Goal: Task Accomplishment & Management: Manage account settings

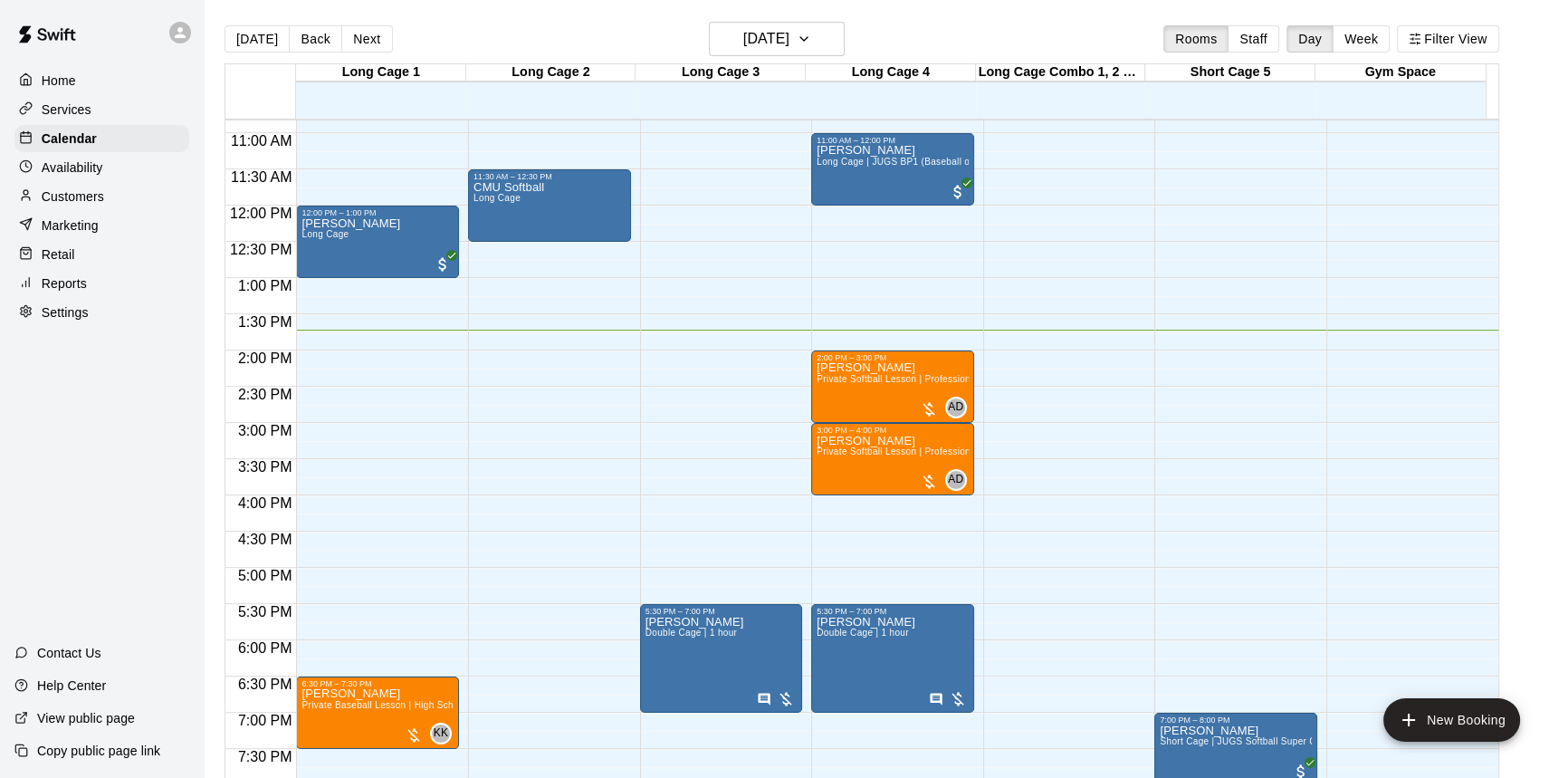
scroll to position [813, 0]
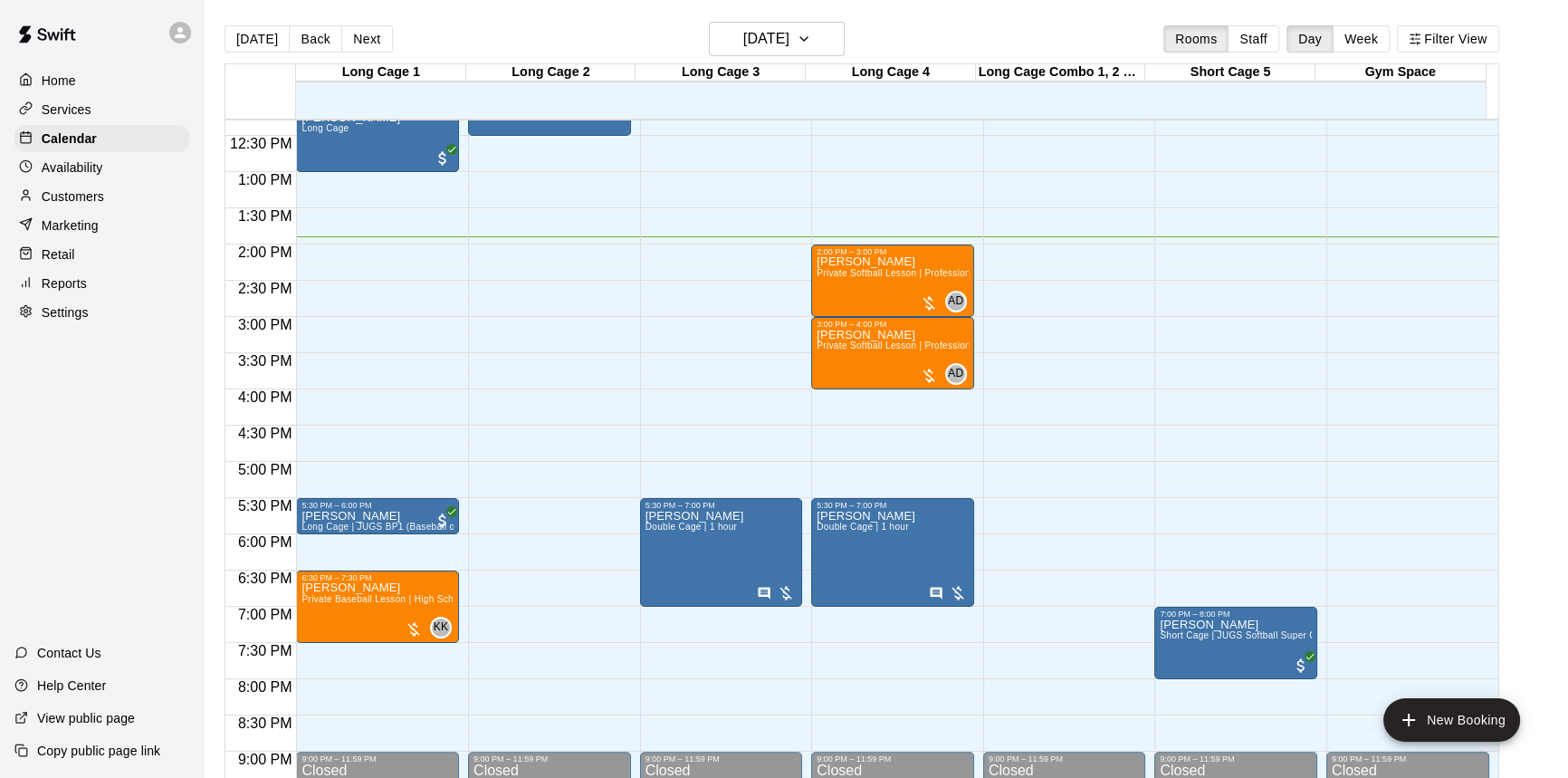
scroll to position [923, 0]
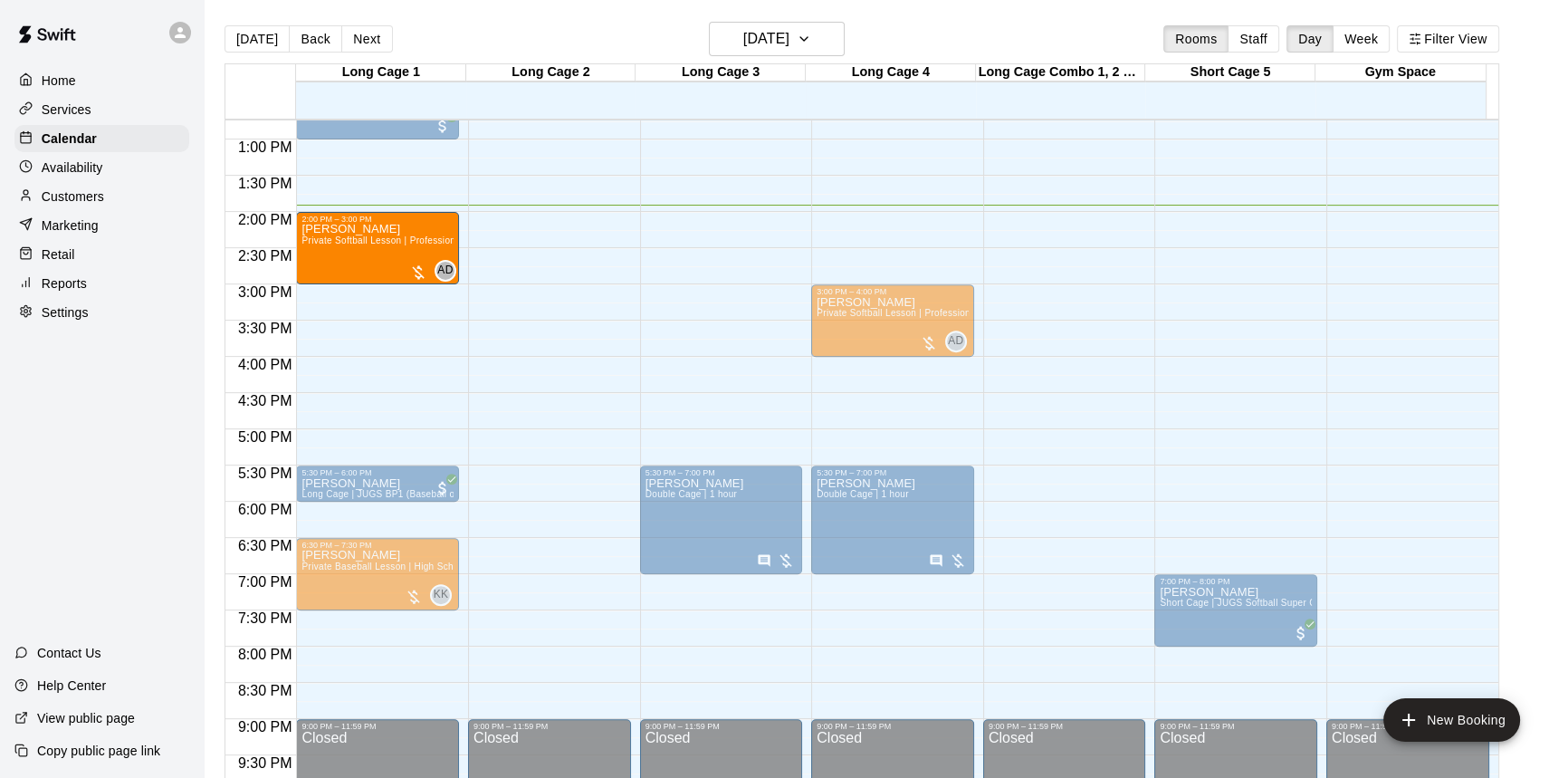
drag, startPoint x: 850, startPoint y: 250, endPoint x: 421, endPoint y: 261, distance: 429.1
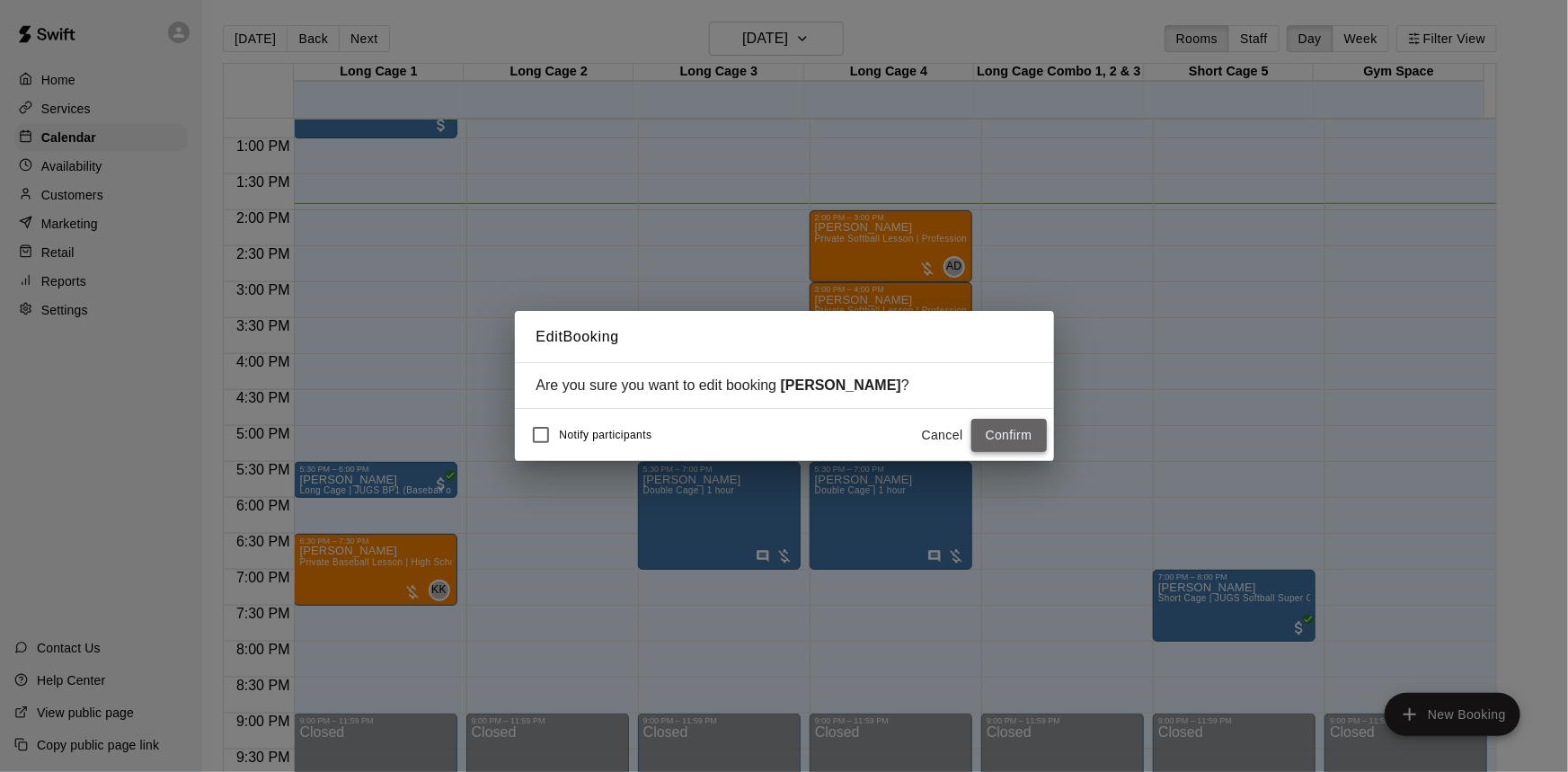
click at [1007, 434] on button "Confirm" at bounding box center [1008, 435] width 76 height 33
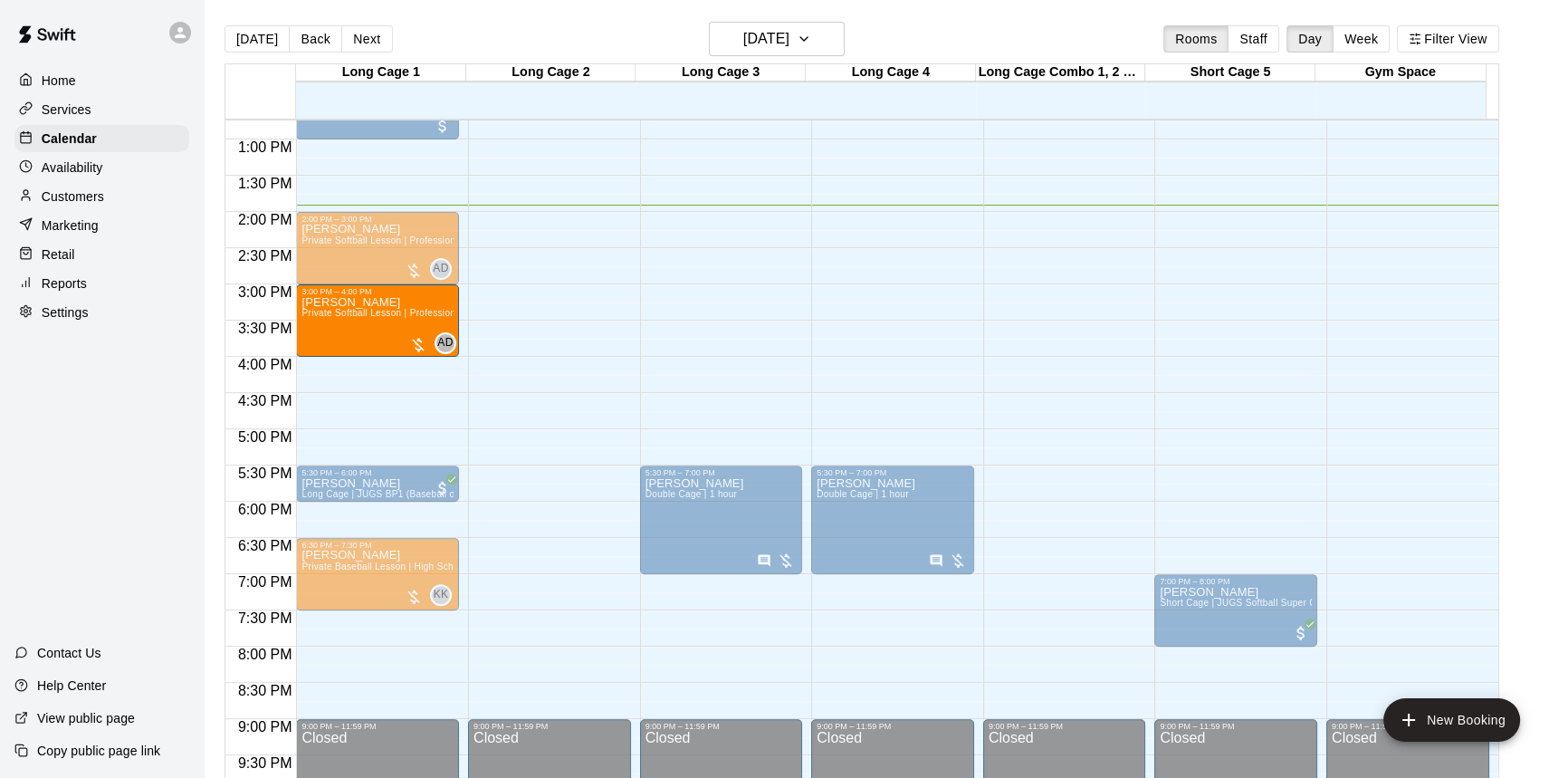
drag, startPoint x: 885, startPoint y: 340, endPoint x: 317, endPoint y: 346, distance: 568.0
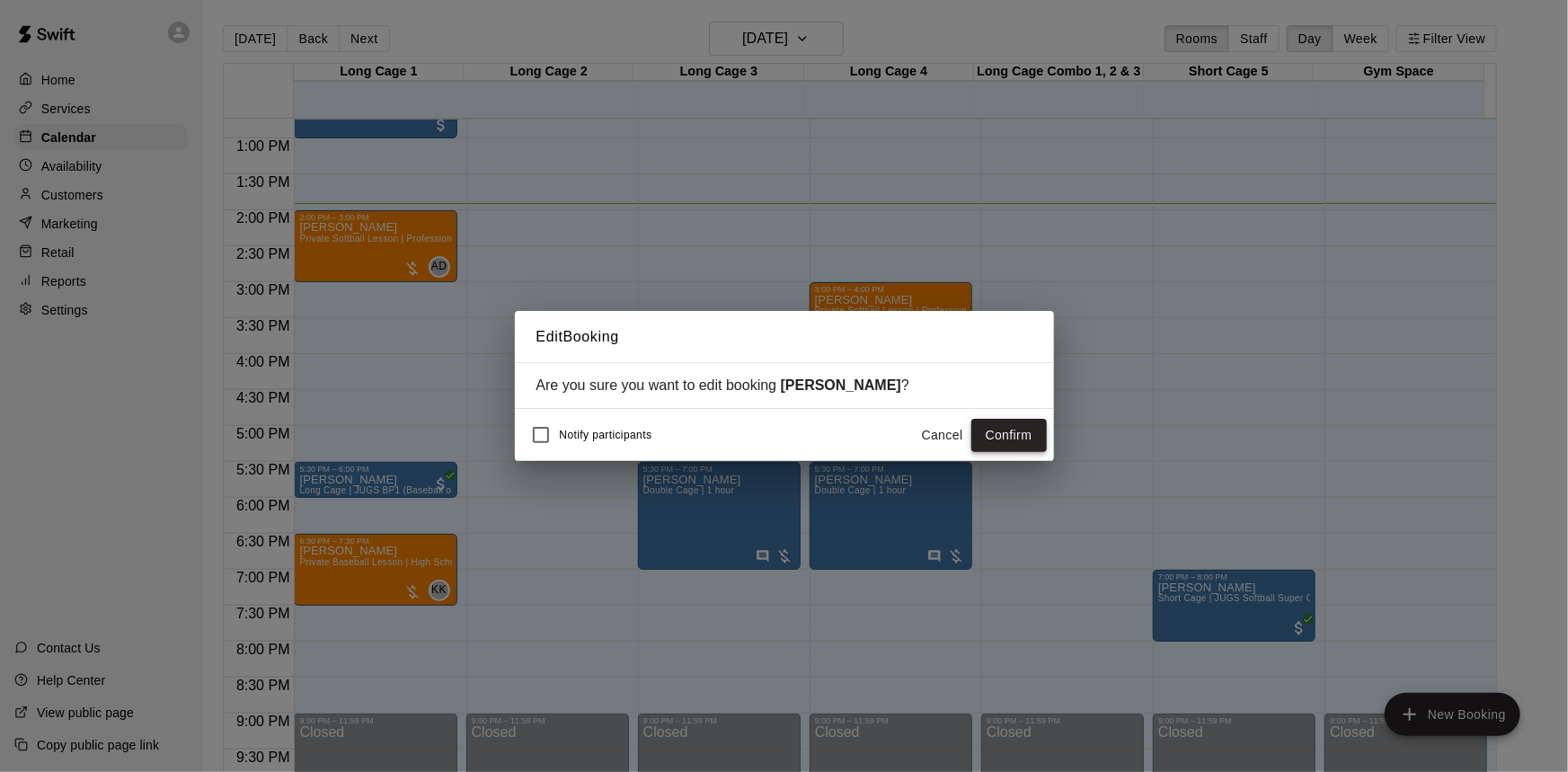
click at [994, 434] on button "Confirm" at bounding box center [1008, 435] width 76 height 33
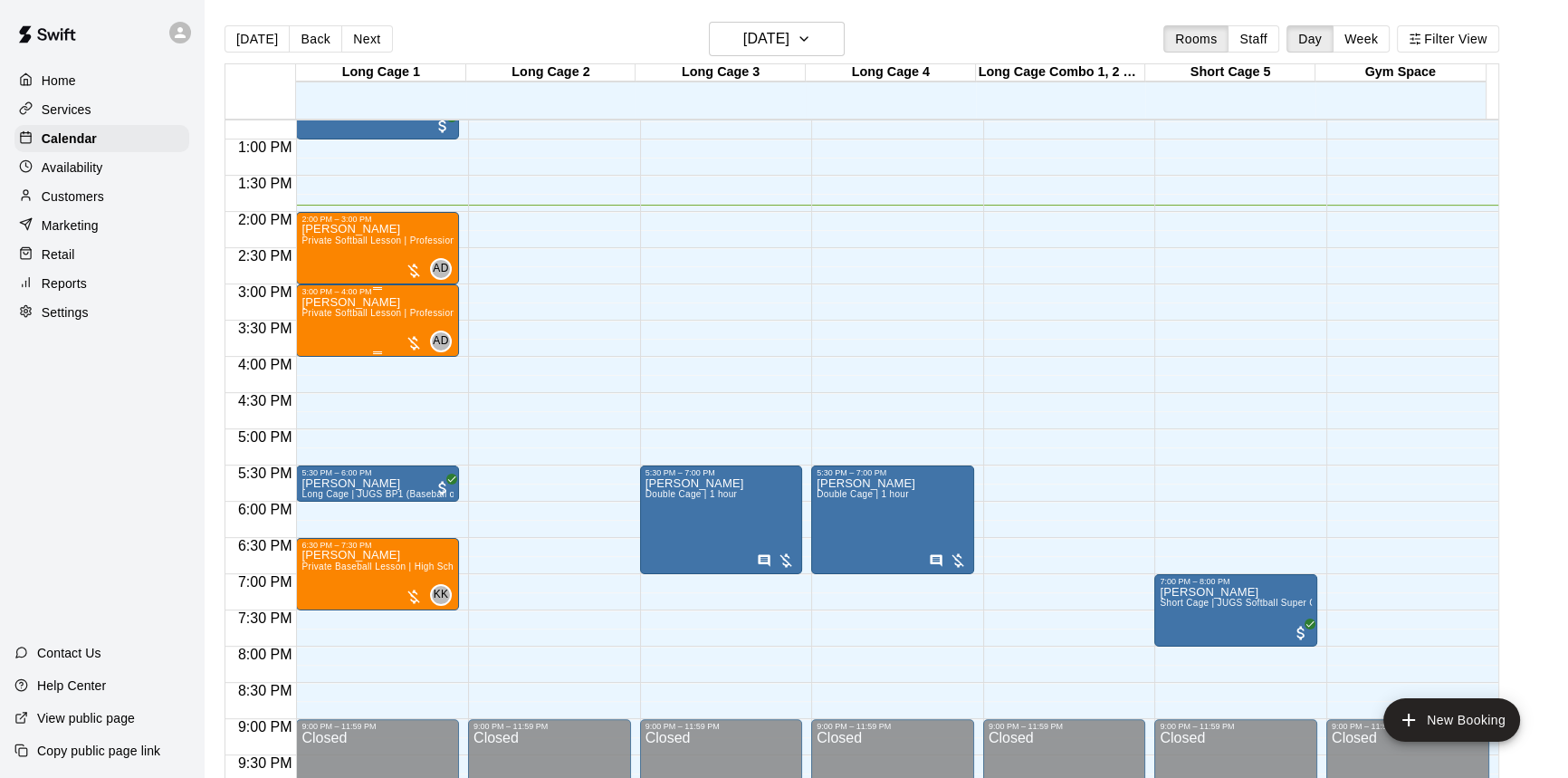
click at [412, 338] on div at bounding box center [414, 343] width 18 height 18
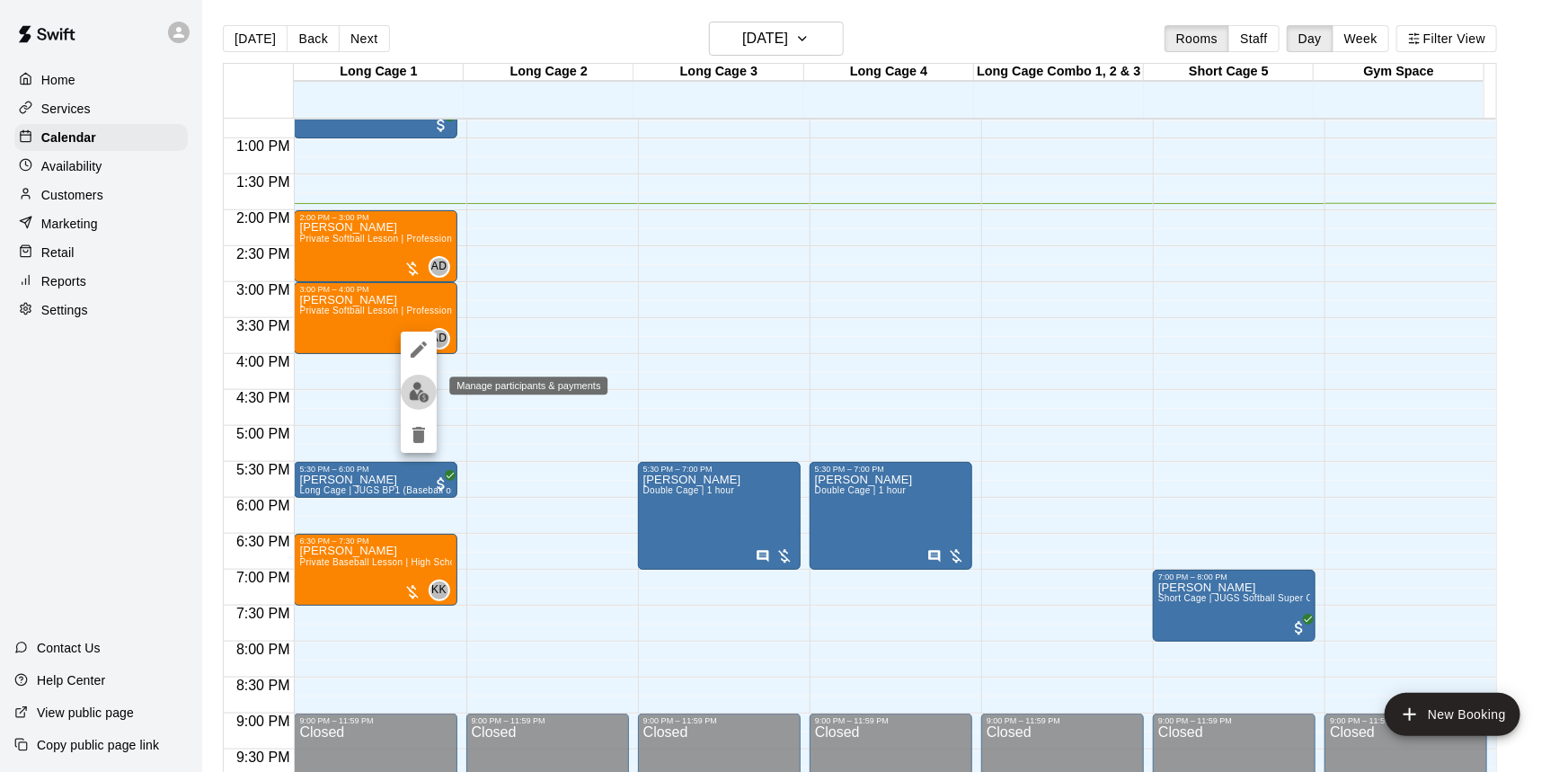
click at [425, 392] on img "edit" at bounding box center [419, 392] width 21 height 21
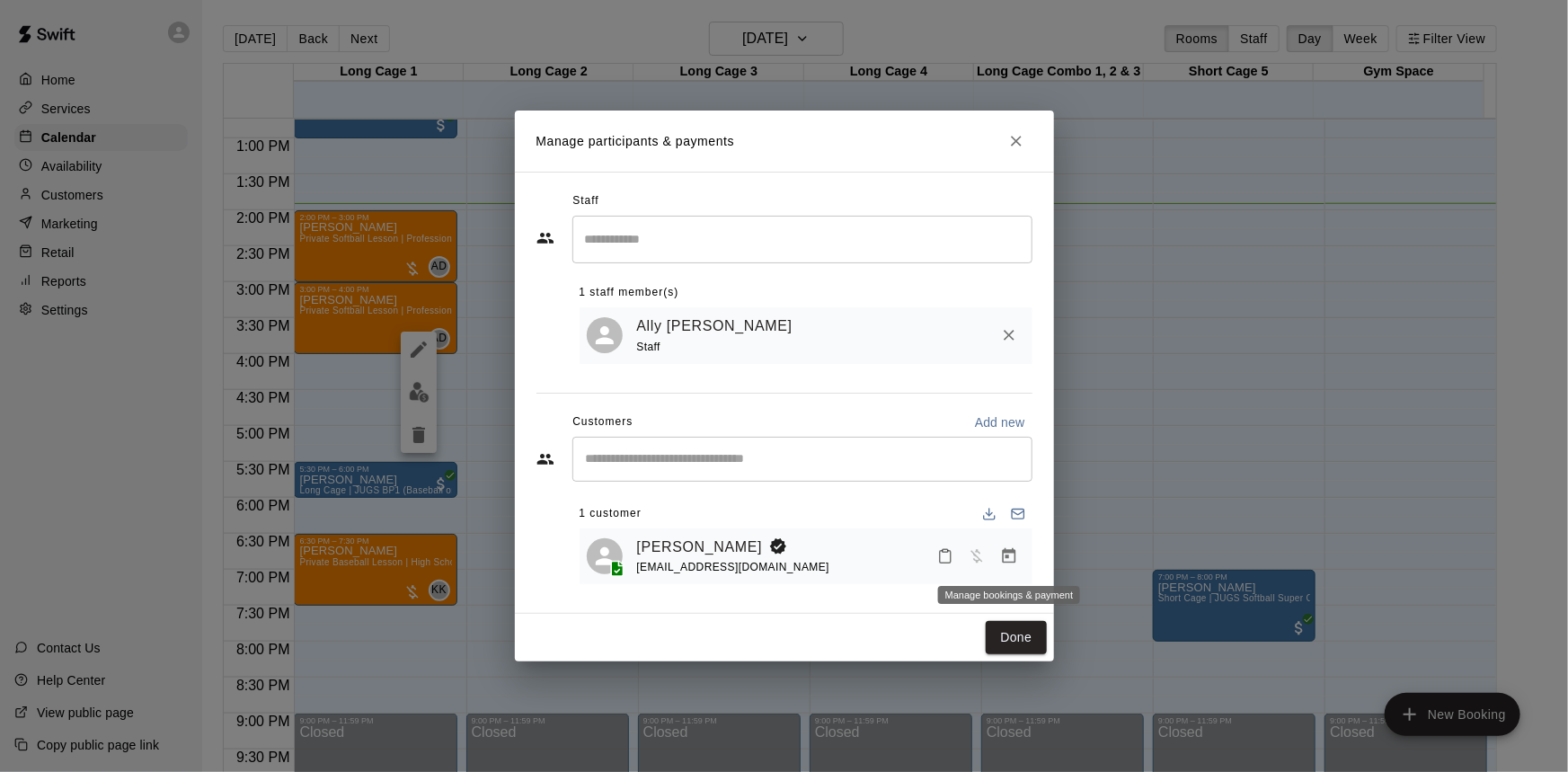
click at [1015, 553] on icon "Manage bookings & payment" at bounding box center [1008, 555] width 14 height 16
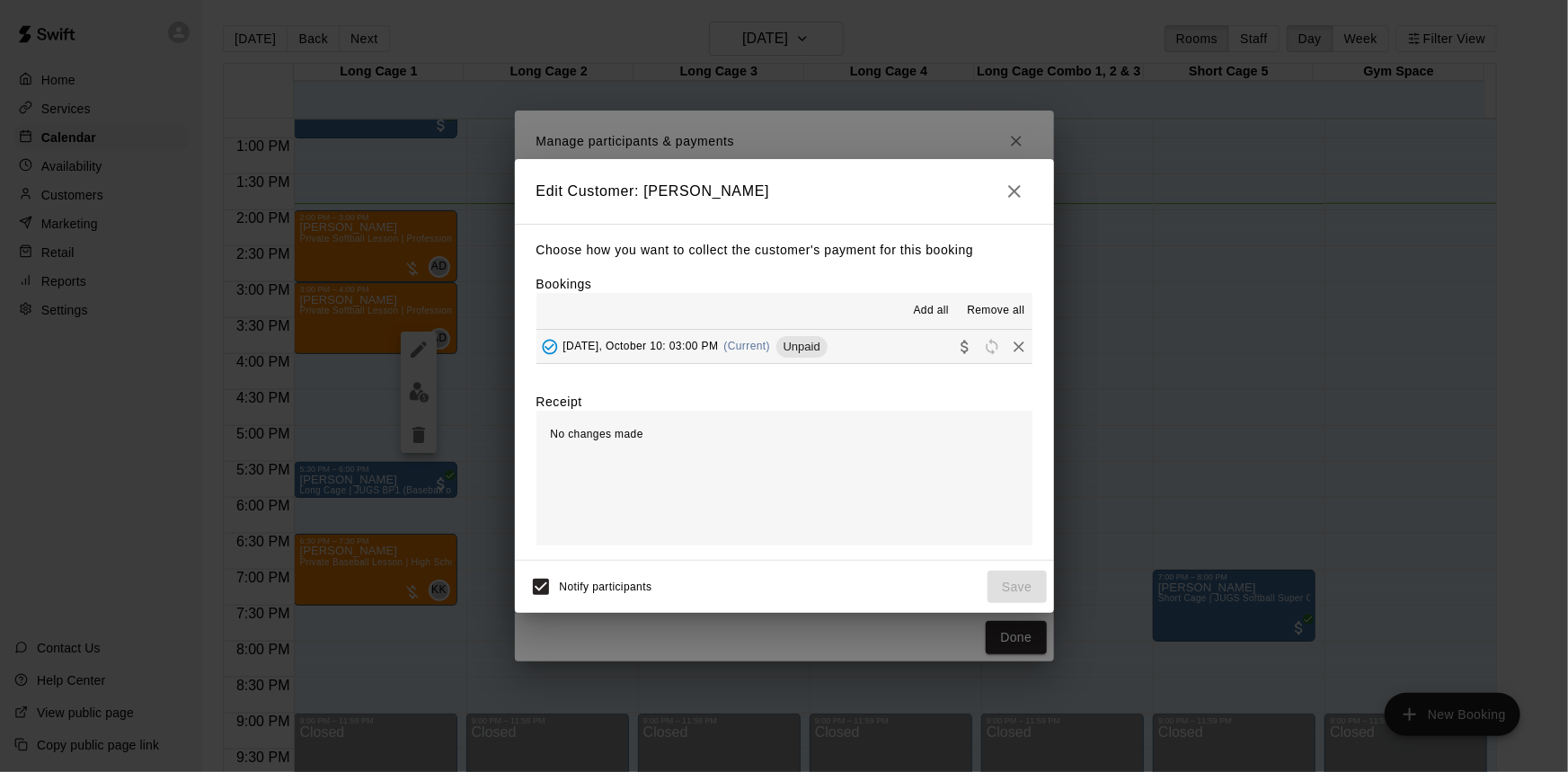
click at [922, 358] on button "[DATE], October 10: 03:00 PM (Current) Unpaid" at bounding box center [784, 346] width 496 height 33
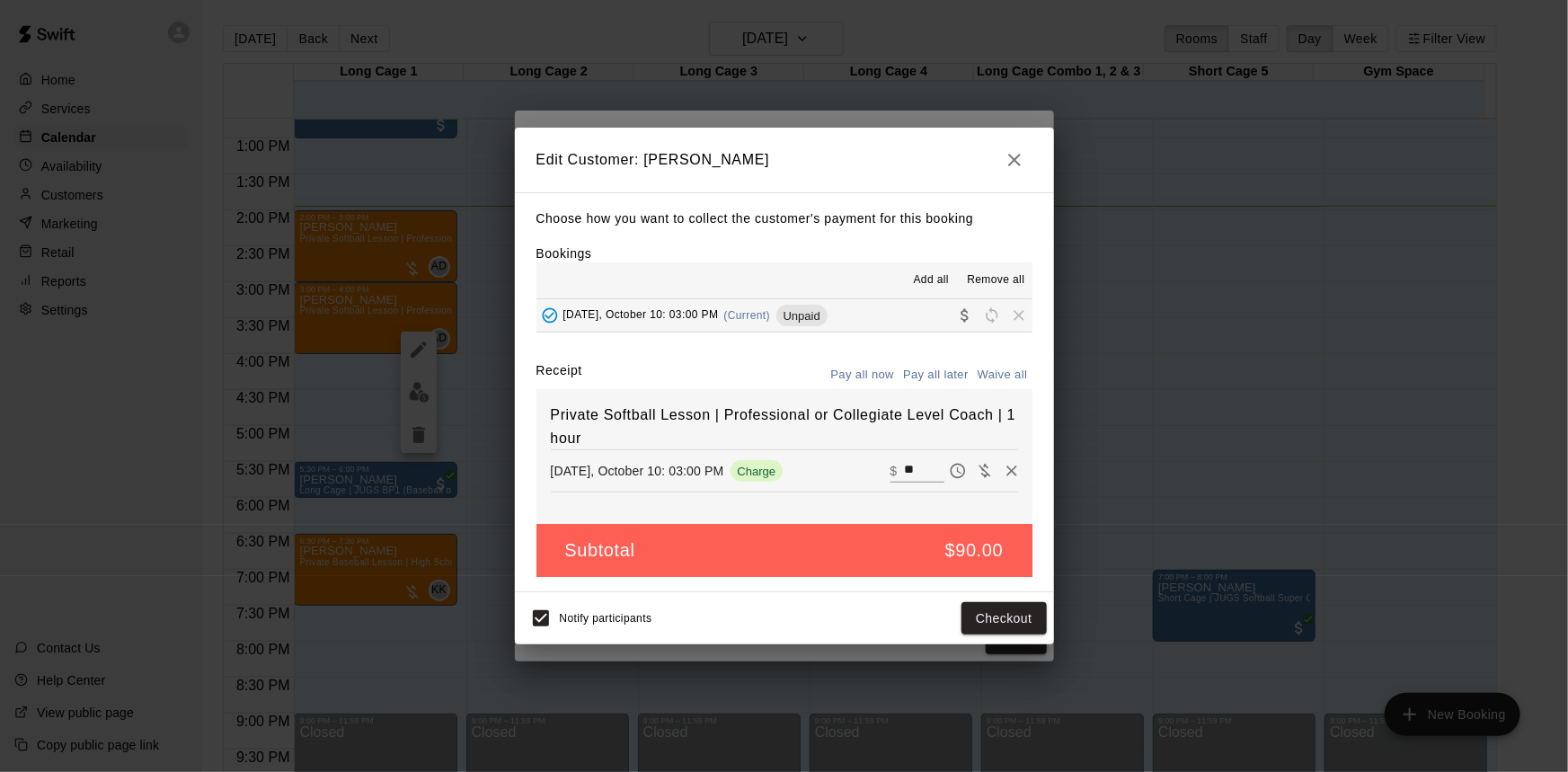
click at [1007, 168] on icon "button" at bounding box center [1015, 160] width 22 height 22
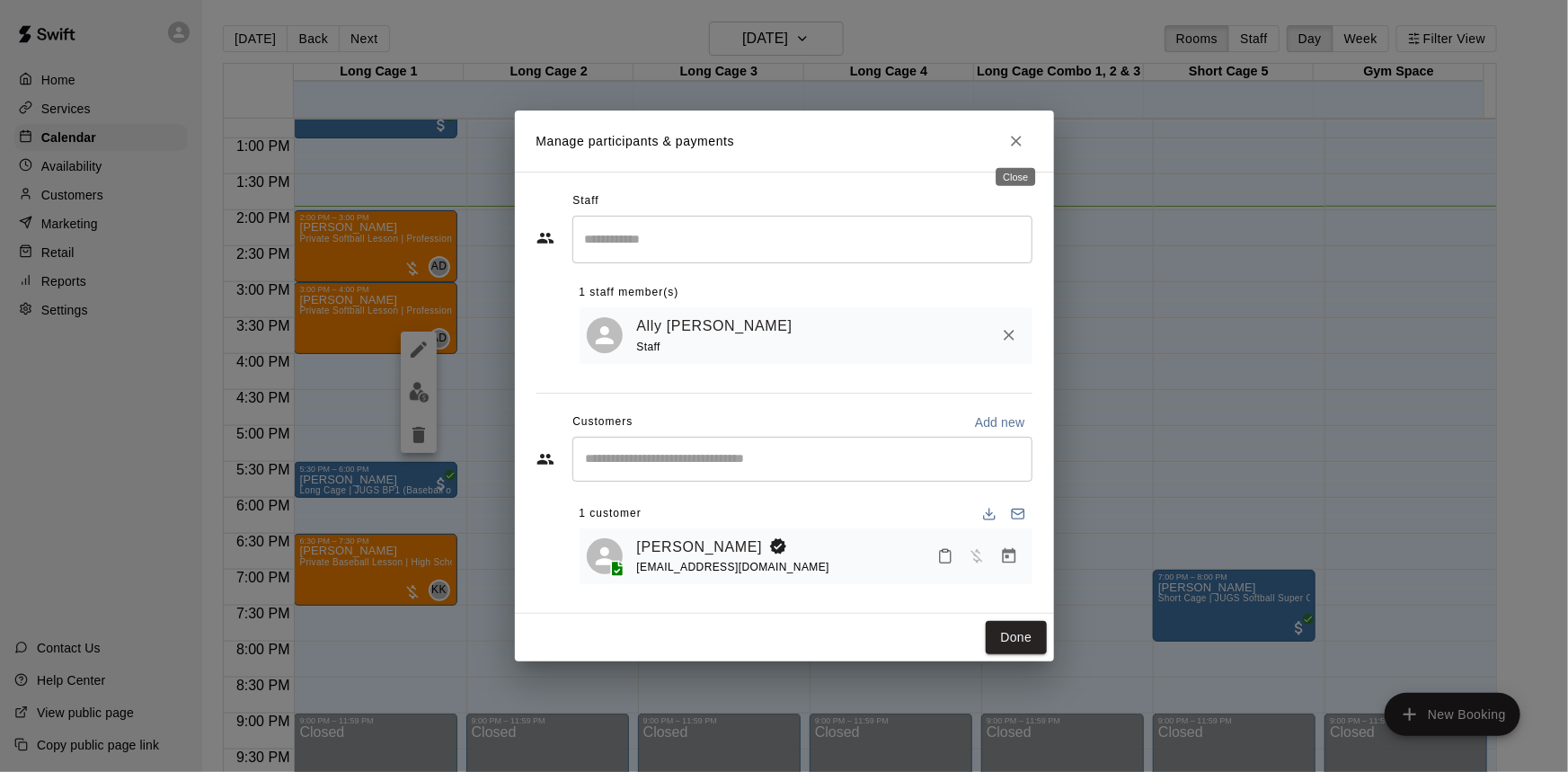
click at [1007, 135] on icon "Close" at bounding box center [1016, 142] width 18 height 18
